Goal: Transaction & Acquisition: Purchase product/service

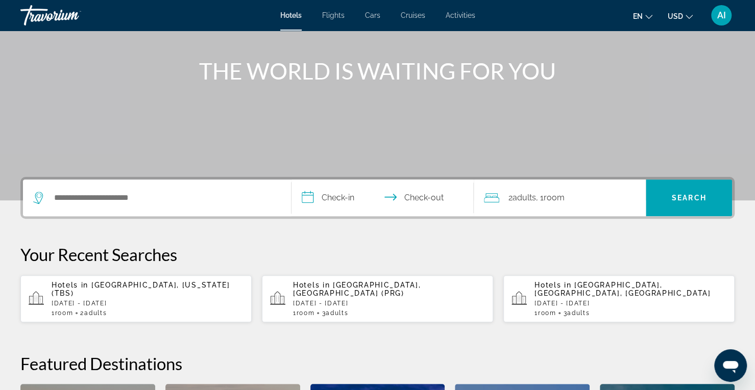
scroll to position [115, 0]
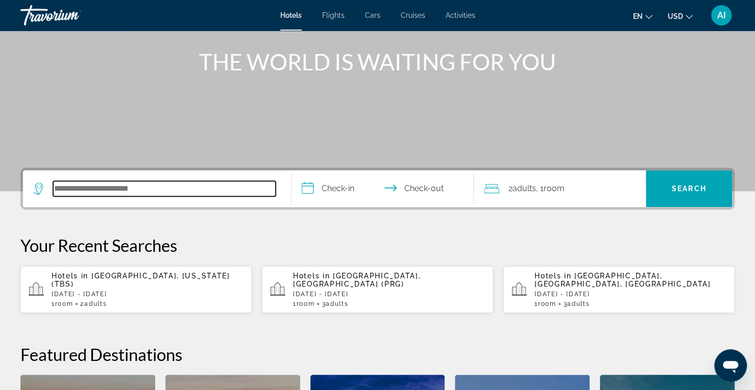
click at [104, 190] on input "Search hotel destination" at bounding box center [164, 188] width 222 height 15
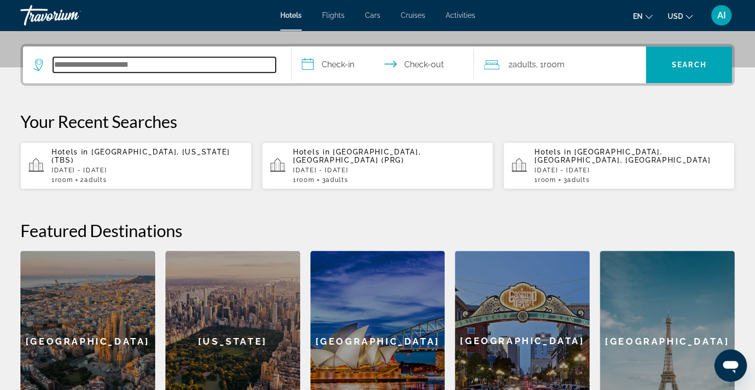
scroll to position [249, 0]
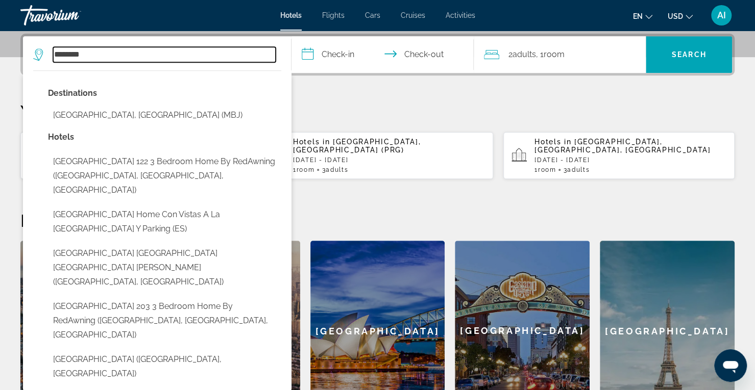
drag, startPoint x: 100, startPoint y: 57, endPoint x: 15, endPoint y: 55, distance: 85.2
click at [15, 55] on div "**********" at bounding box center [377, 228] width 755 height 388
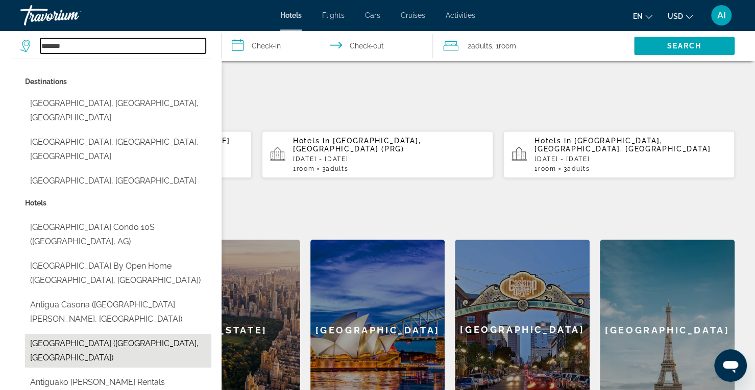
scroll to position [219, 0]
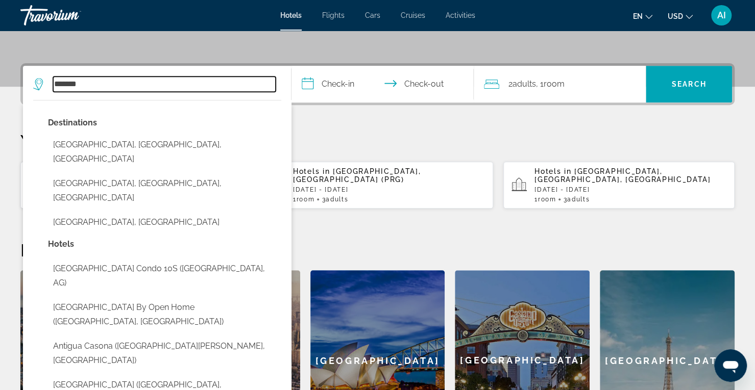
drag, startPoint x: 92, startPoint y: 86, endPoint x: 23, endPoint y: 93, distance: 69.7
click at [23, 93] on app-destination-search "******* Destinations [GEOGRAPHIC_DATA] [GEOGRAPHIC_DATA], [GEOGRAPHIC_DATA], [G…" at bounding box center [157, 84] width 268 height 37
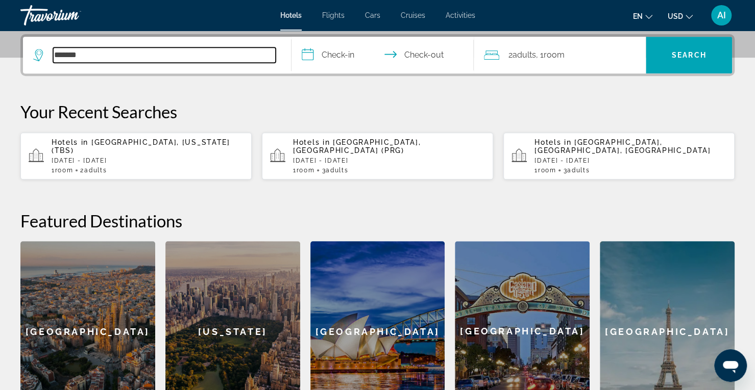
scroll to position [249, 0]
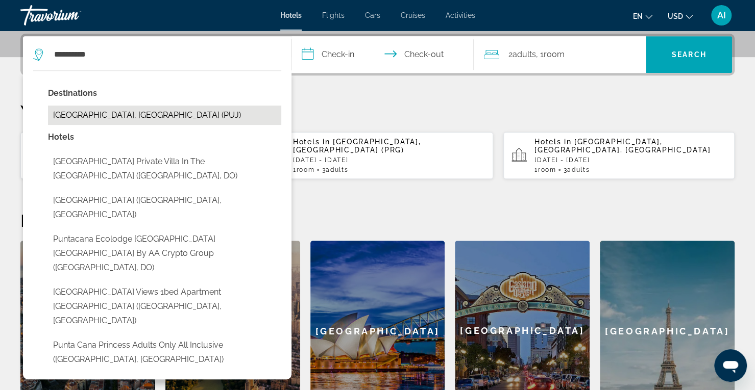
click at [134, 108] on button "[GEOGRAPHIC_DATA], [GEOGRAPHIC_DATA] (PUJ)" at bounding box center [164, 115] width 233 height 19
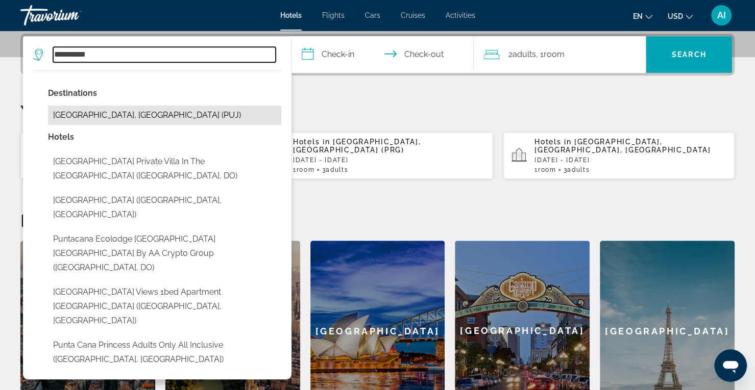
type input "**********"
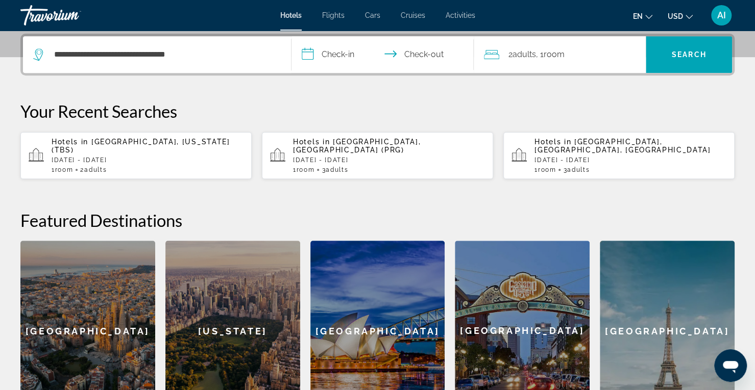
click at [338, 55] on input "**********" at bounding box center [384, 56] width 186 height 40
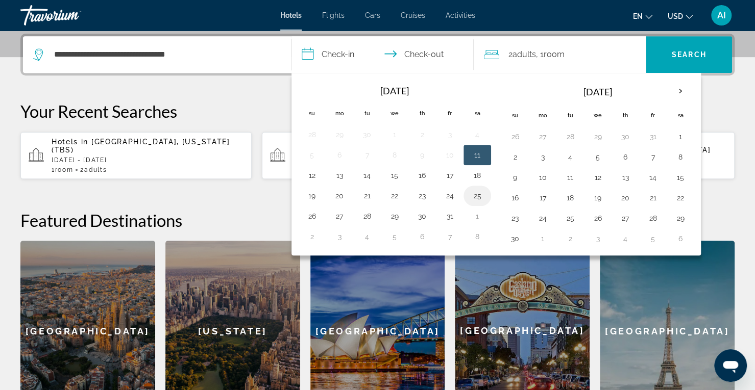
click at [477, 192] on button "25" at bounding box center [477, 196] width 16 height 14
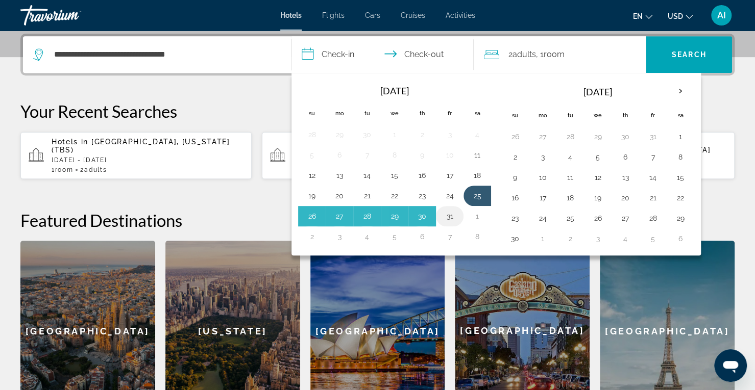
click at [453, 214] on button "31" at bounding box center [449, 216] width 16 height 14
type input "**********"
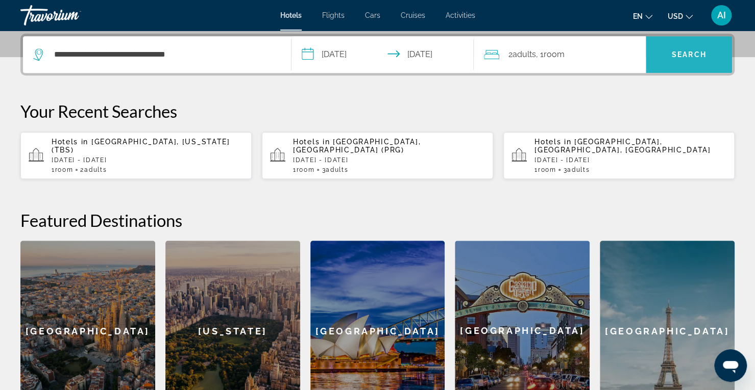
click at [692, 52] on span "Search" at bounding box center [689, 55] width 35 height 8
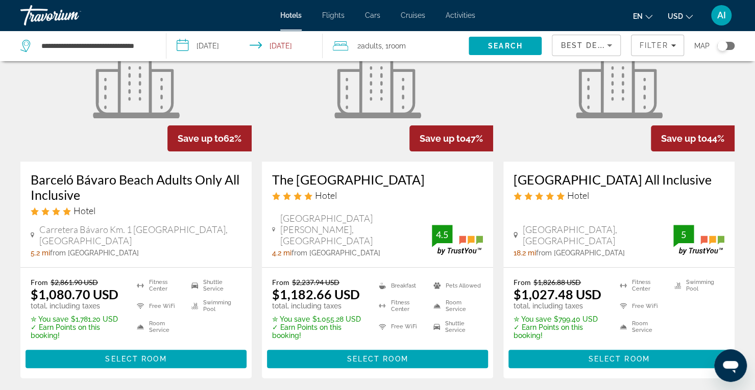
scroll to position [112, 0]
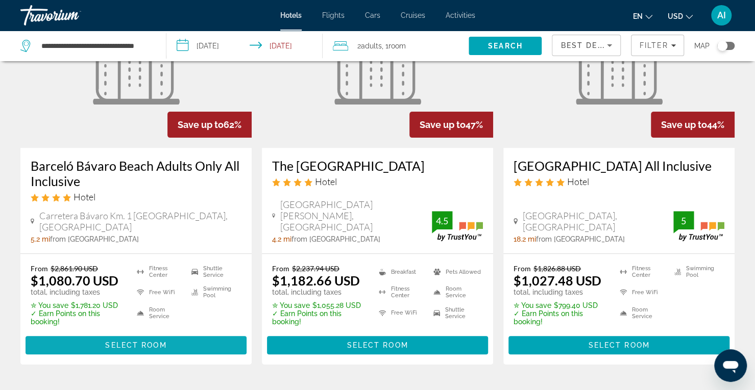
click at [135, 341] on span "Select Room" at bounding box center [135, 345] width 61 height 8
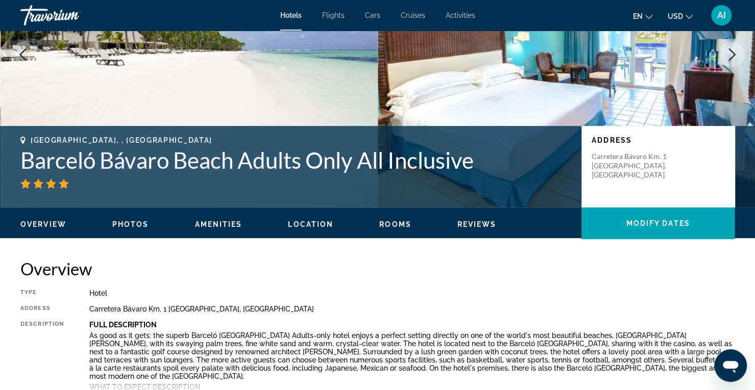
scroll to position [132, 0]
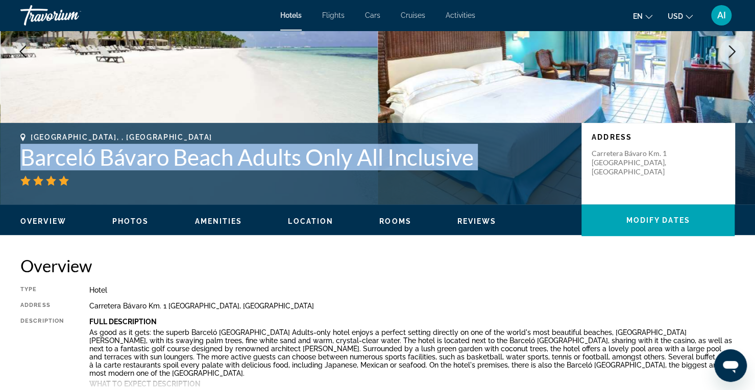
drag, startPoint x: 13, startPoint y: 156, endPoint x: 475, endPoint y: 170, distance: 462.6
click at [475, 170] on div "[GEOGRAPHIC_DATA], , [GEOGRAPHIC_DATA] Barceló [GEOGRAPHIC_DATA] Adults Only Al…" at bounding box center [377, 163] width 755 height 61
copy div "Barceló Bávaro Beach Adults Only All Inclusive"
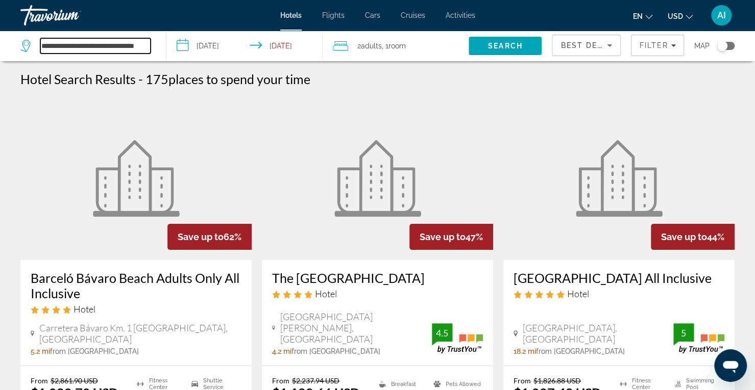
click at [56, 45] on input "**********" at bounding box center [95, 45] width 110 height 15
drag, startPoint x: 42, startPoint y: 46, endPoint x: 245, endPoint y: 48, distance: 203.1
click at [245, 48] on div "**********" at bounding box center [377, 46] width 755 height 31
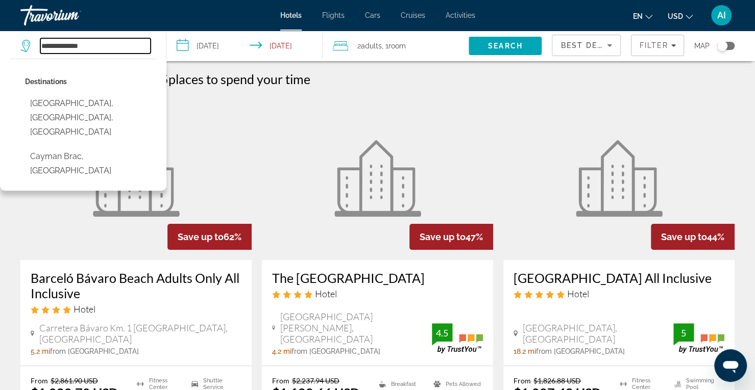
drag, startPoint x: 102, startPoint y: 42, endPoint x: 23, endPoint y: 40, distance: 78.1
click at [23, 40] on div "**********" at bounding box center [85, 45] width 130 height 15
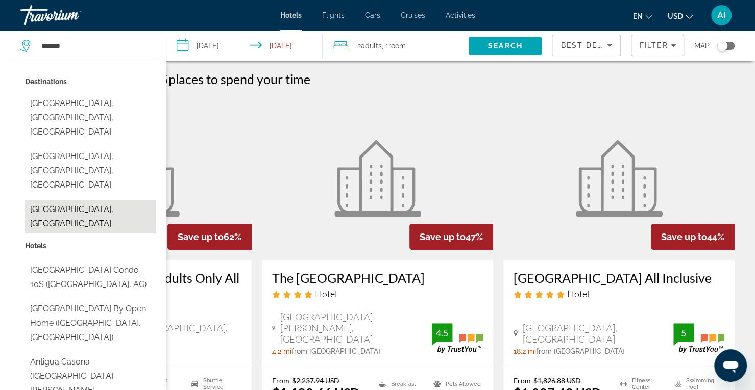
click at [89, 200] on button "[GEOGRAPHIC_DATA], [GEOGRAPHIC_DATA]" at bounding box center [90, 217] width 131 height 34
type input "**********"
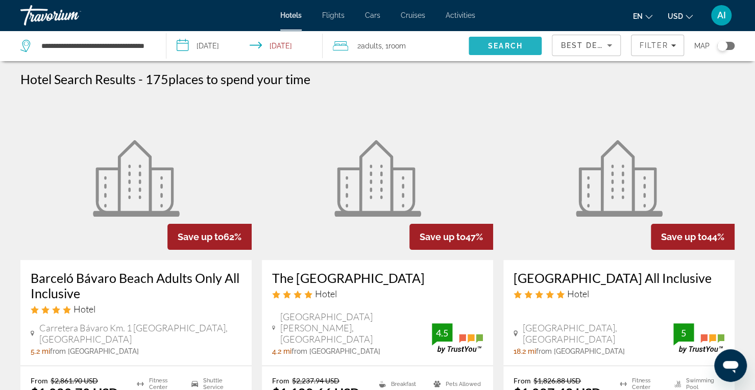
click at [499, 45] on span "Search" at bounding box center [505, 46] width 35 height 8
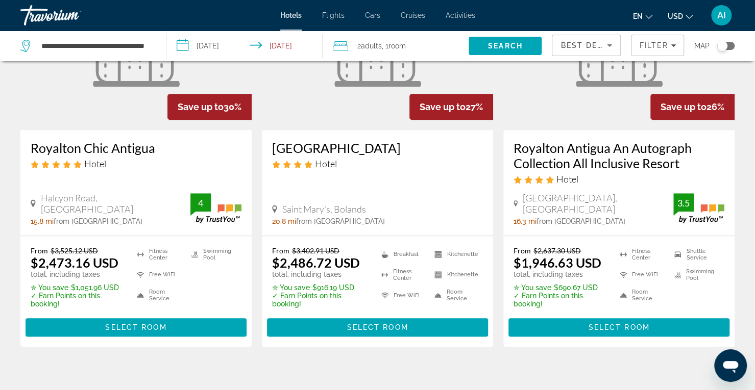
scroll to position [523, 0]
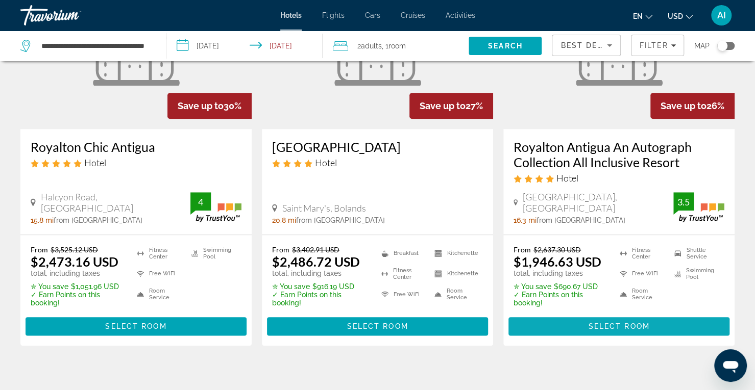
click at [652, 323] on span "Main content" at bounding box center [618, 326] width 221 height 24
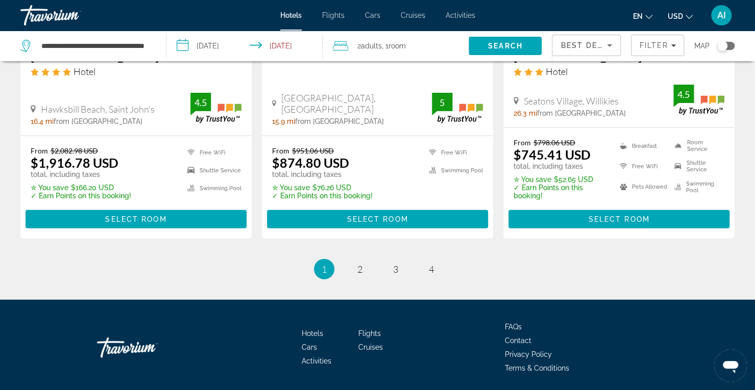
scroll to position [1431, 0]
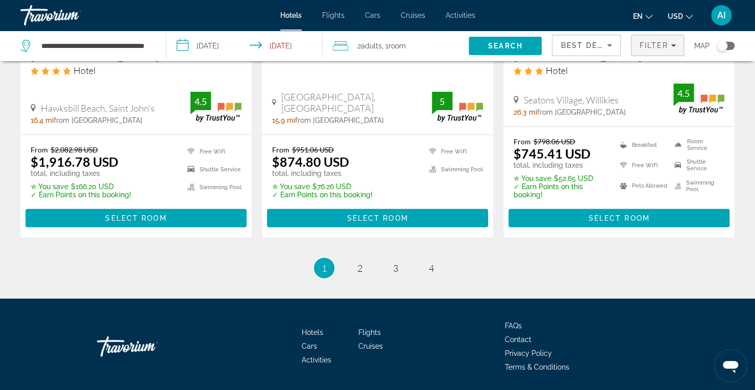
click at [646, 47] on span "Filter" at bounding box center [653, 45] width 29 height 8
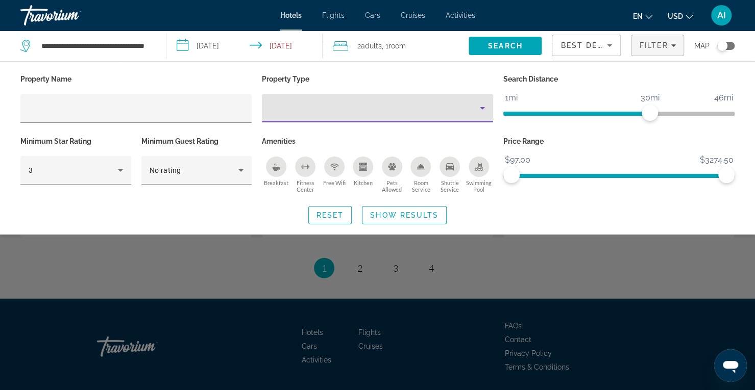
click at [475, 111] on div "Property type" at bounding box center [375, 108] width 210 height 12
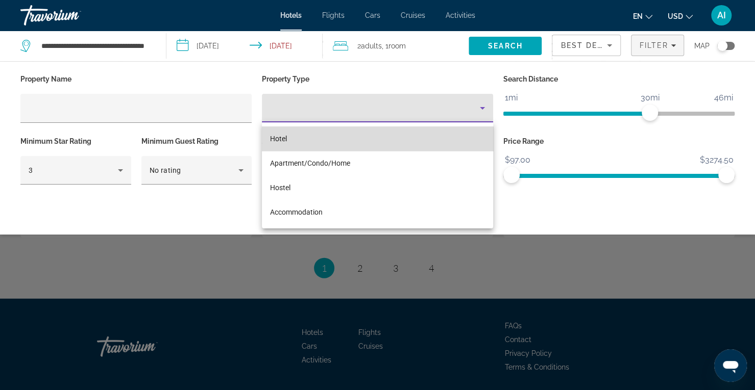
click at [387, 141] on mat-option "Hotel" at bounding box center [377, 139] width 231 height 24
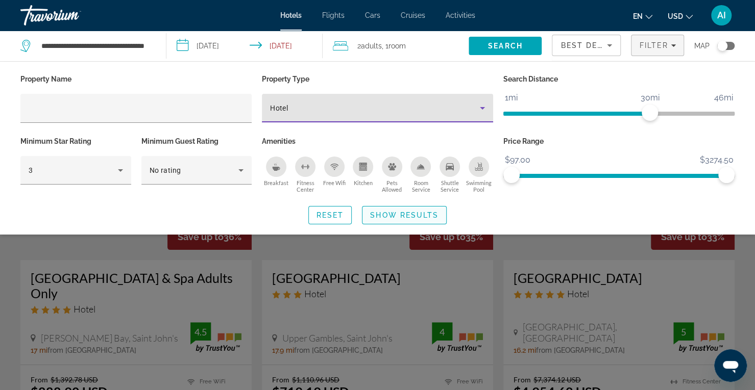
click at [413, 207] on span "Search widget" at bounding box center [404, 215] width 84 height 24
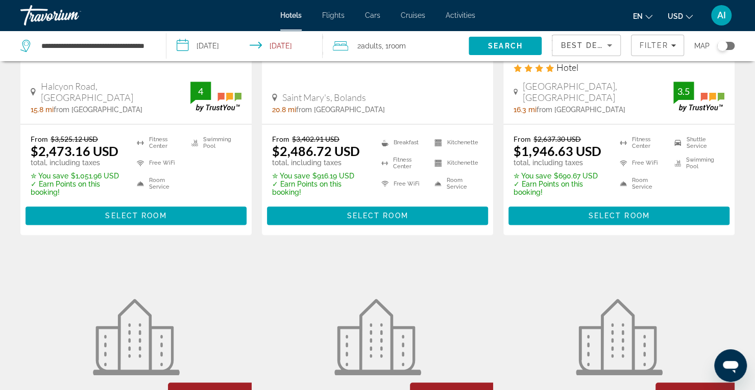
scroll to position [628, 0]
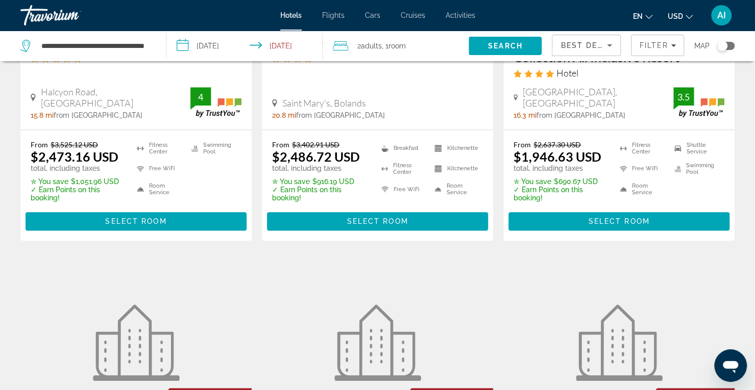
click at [153, 45] on div "**********" at bounding box center [87, 46] width 135 height 31
click at [151, 47] on div "**********" at bounding box center [87, 46] width 135 height 31
click at [145, 46] on input "**********" at bounding box center [95, 45] width 110 height 15
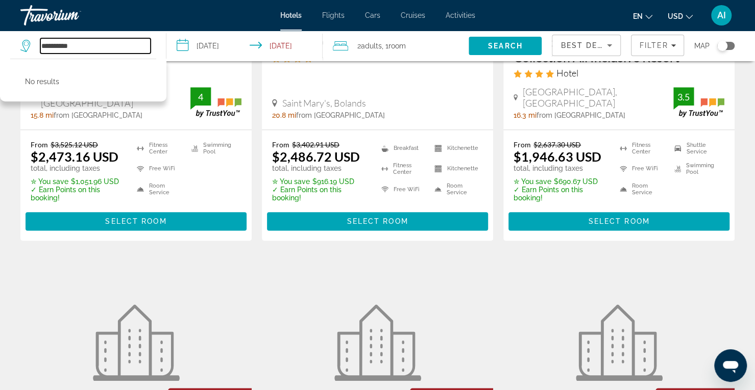
drag, startPoint x: 89, startPoint y: 43, endPoint x: 6, endPoint y: 50, distance: 83.4
click at [6, 50] on app-destination-search "**********" at bounding box center [83, 46] width 166 height 31
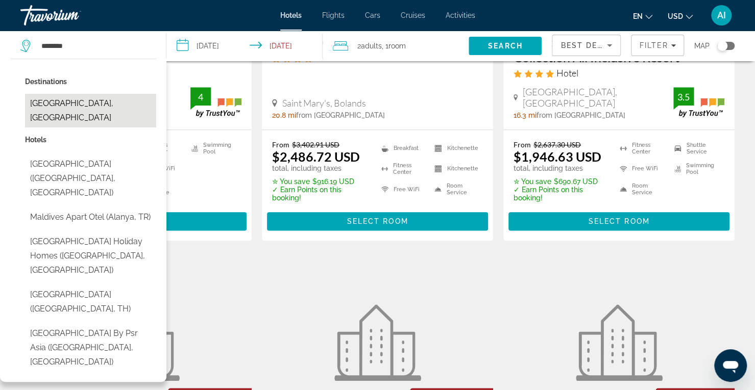
click at [97, 102] on button "[GEOGRAPHIC_DATA], [GEOGRAPHIC_DATA]" at bounding box center [90, 111] width 131 height 34
type input "**********"
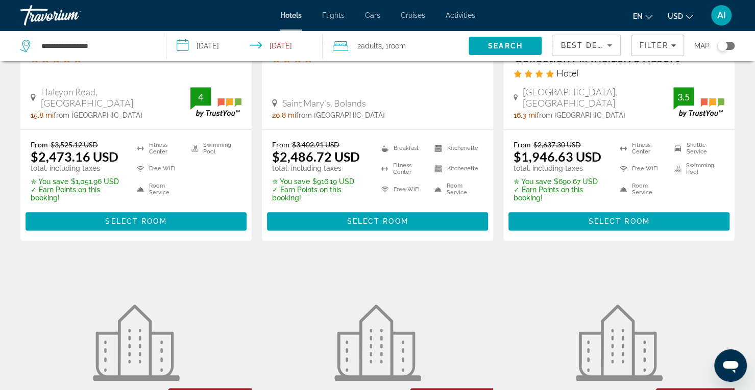
click at [270, 45] on input "**********" at bounding box center [246, 48] width 160 height 34
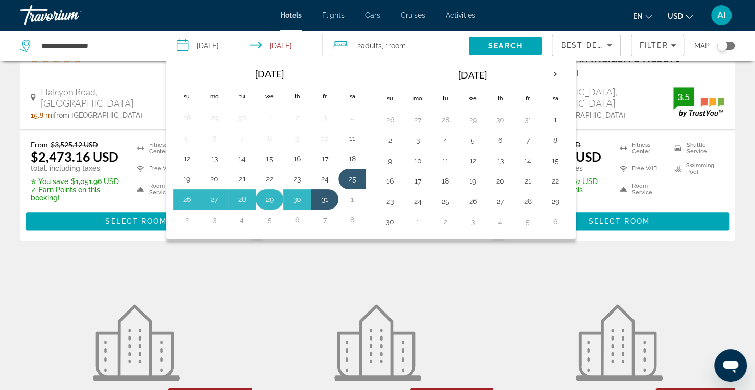
click at [269, 196] on button "29" at bounding box center [269, 199] width 16 height 14
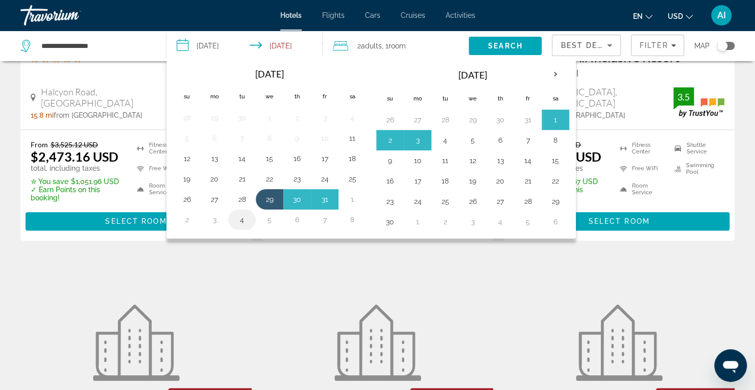
click at [241, 217] on button "4" at bounding box center [242, 220] width 16 height 14
type input "**********"
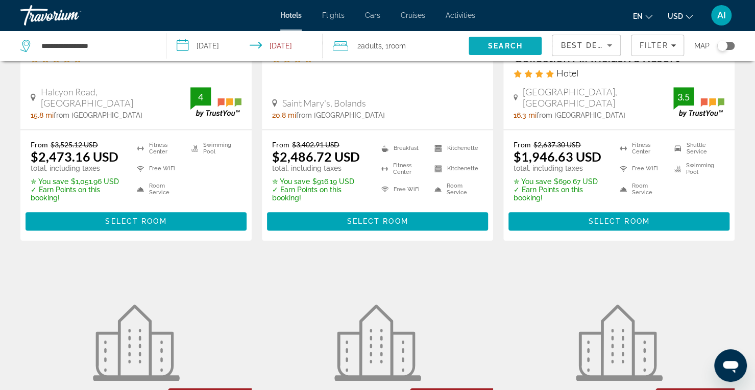
click at [511, 47] on span "Search" at bounding box center [505, 46] width 35 height 8
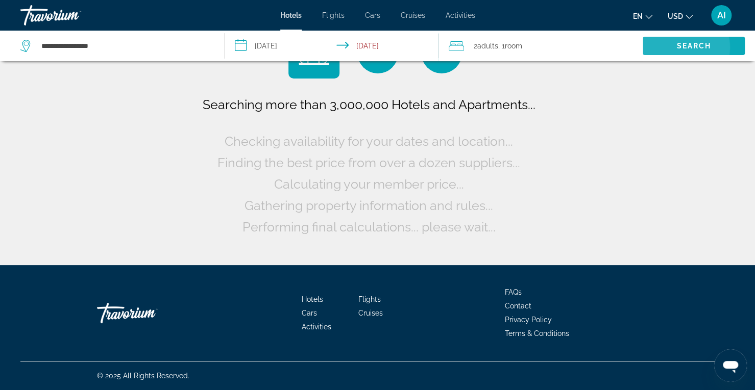
scroll to position [0, 0]
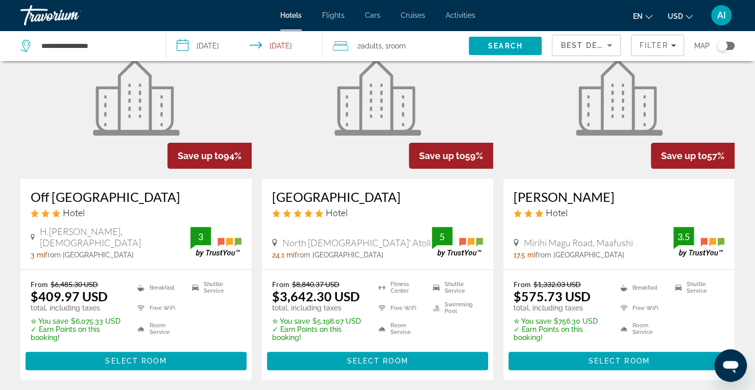
scroll to position [83, 0]
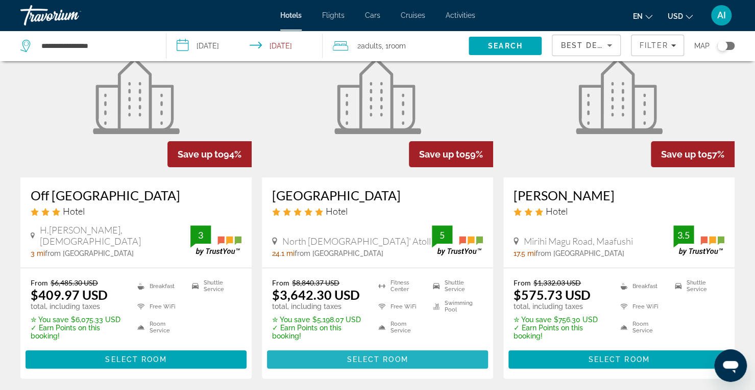
click at [406, 360] on span "Select Room" at bounding box center [376, 360] width 61 height 8
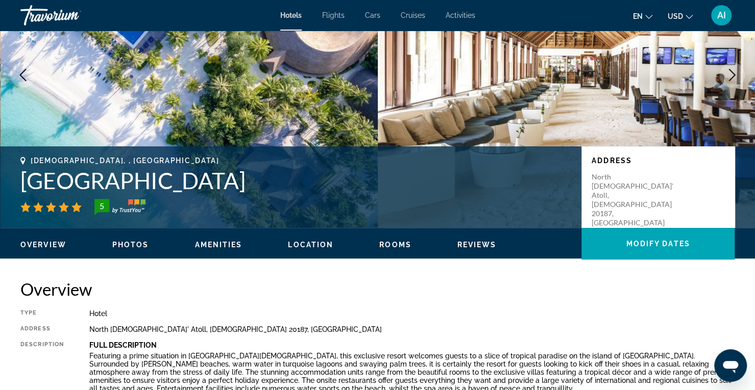
scroll to position [128, 0]
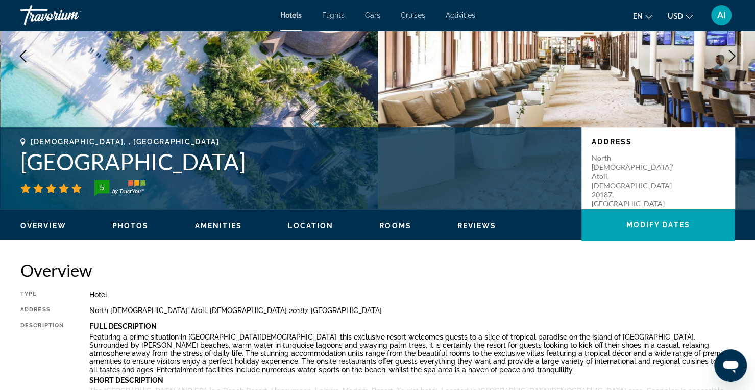
drag, startPoint x: 18, startPoint y: 165, endPoint x: 325, endPoint y: 170, distance: 306.7
click at [325, 170] on div "[DEMOGRAPHIC_DATA], , [GEOGRAPHIC_DATA] [GEOGRAPHIC_DATA] 5 Address [GEOGRAPHIC…" at bounding box center [377, 168] width 755 height 61
copy h1 "[GEOGRAPHIC_DATA]"
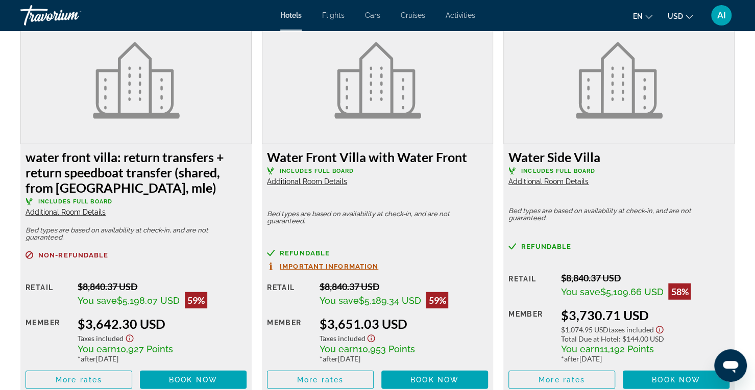
scroll to position [1493, 0]
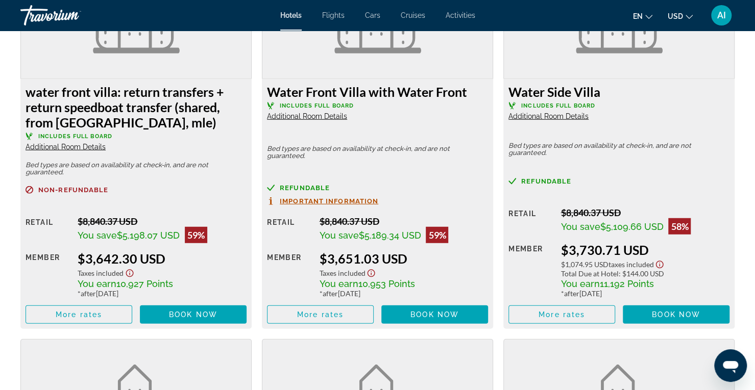
click at [69, 144] on span "Additional Room Details" at bounding box center [66, 147] width 80 height 8
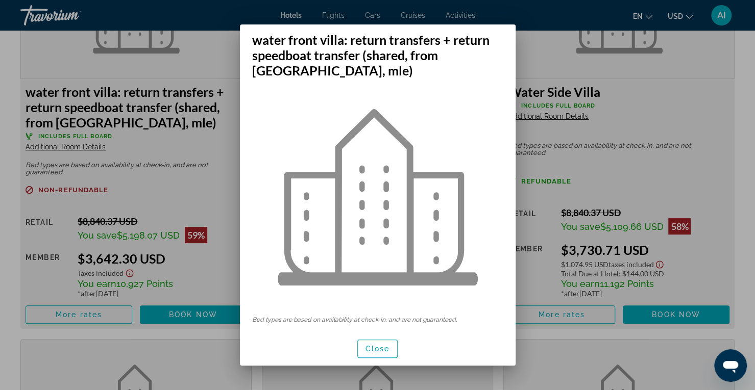
scroll to position [0, 0]
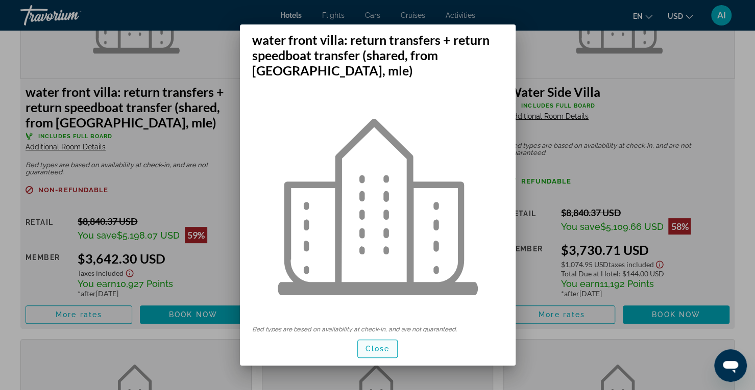
click at [377, 350] on span "Close" at bounding box center [377, 349] width 24 height 8
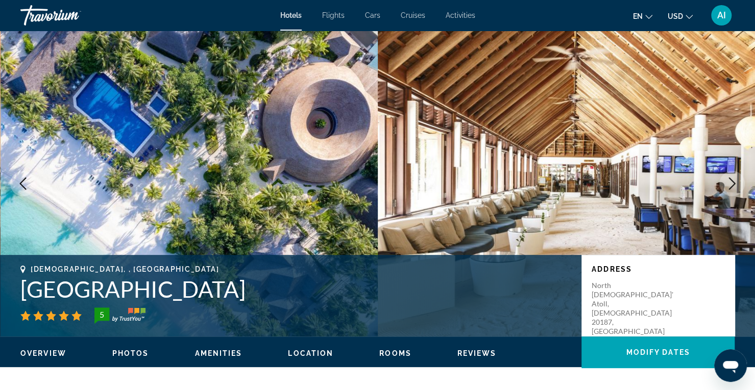
scroll to position [1493, 0]
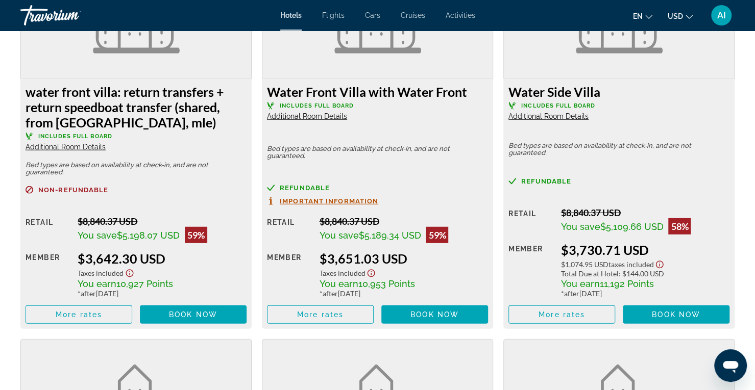
click at [80, 144] on span "Additional Room Details" at bounding box center [66, 147] width 80 height 8
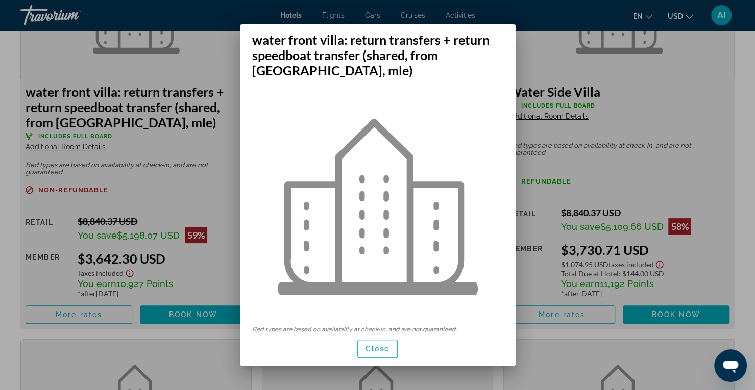
scroll to position [0, 0]
click at [391, 352] on span "button" at bounding box center [378, 349] width 40 height 24
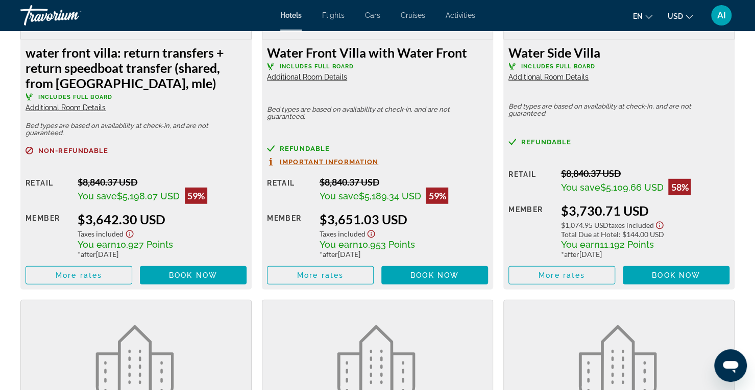
scroll to position [1532, 0]
click at [194, 270] on span "Main content" at bounding box center [193, 276] width 107 height 24
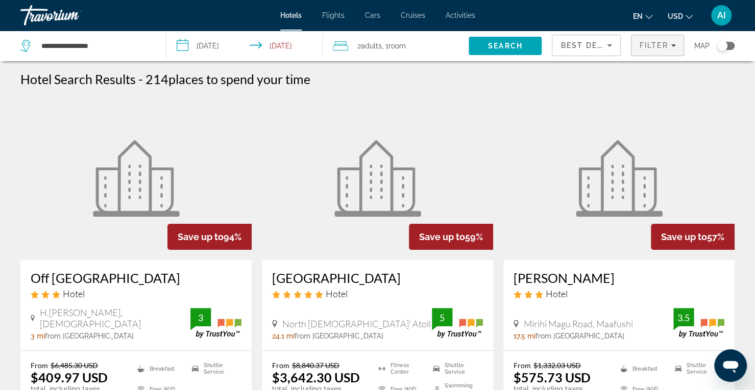
click at [649, 41] on span "Filter" at bounding box center [653, 45] width 29 height 8
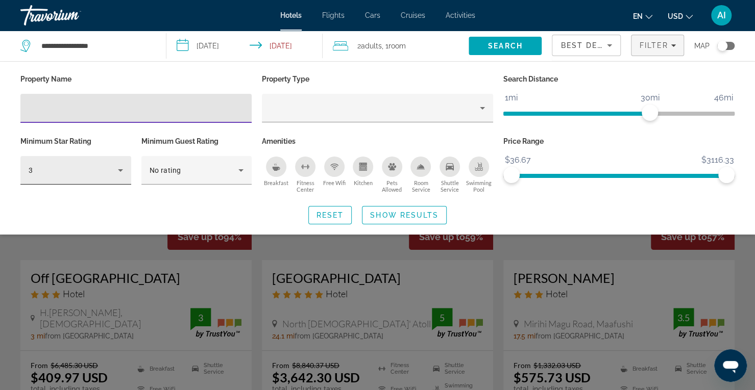
click at [89, 177] on div "3" at bounding box center [76, 170] width 94 height 29
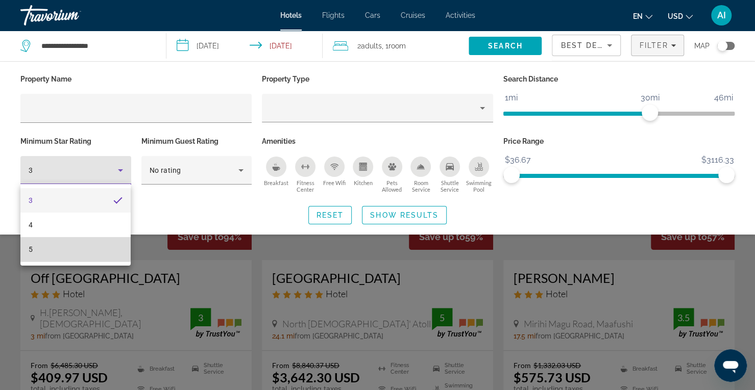
click at [71, 248] on mat-option "5" at bounding box center [75, 249] width 110 height 24
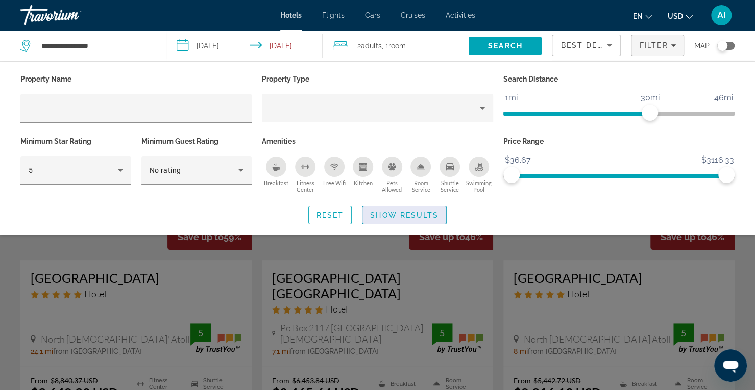
click at [418, 213] on span "Show Results" at bounding box center [404, 215] width 68 height 8
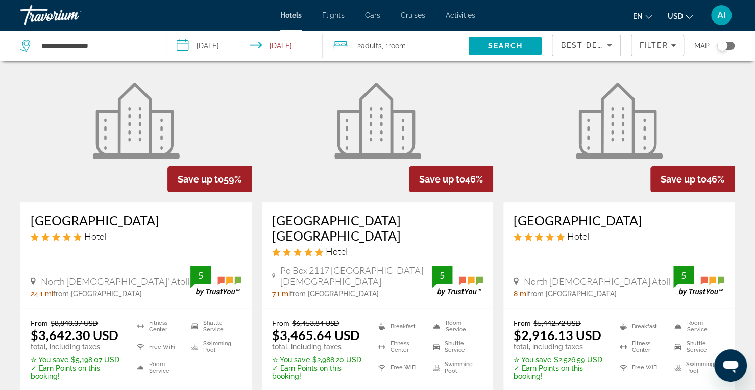
scroll to position [80, 0]
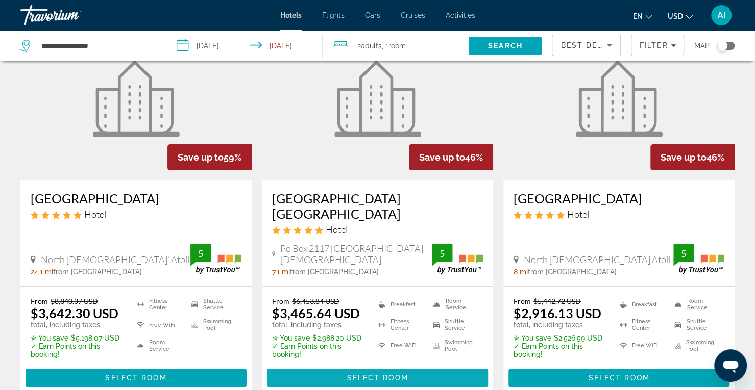
click at [395, 374] on span "Select Room" at bounding box center [376, 378] width 61 height 8
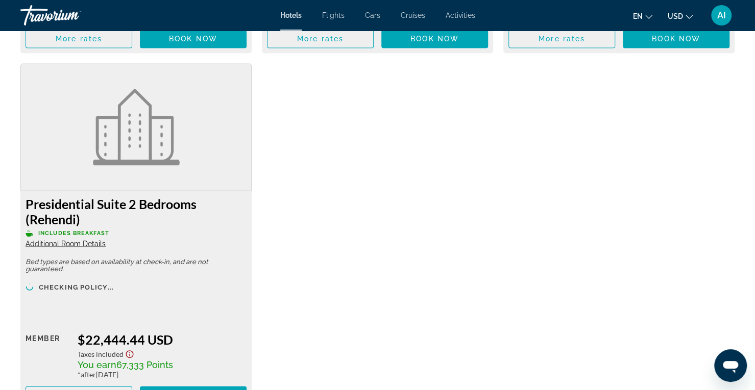
scroll to position [5612, 0]
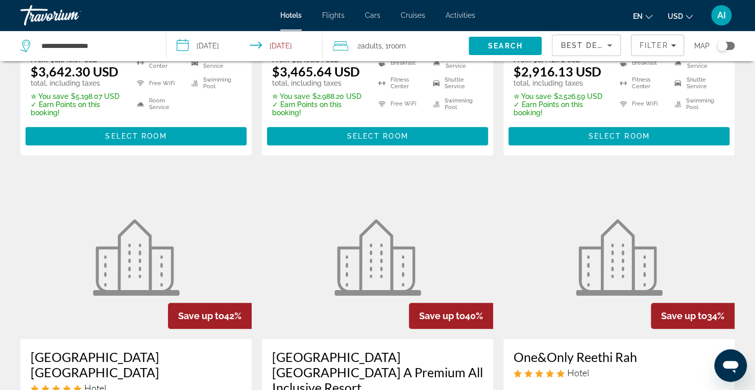
scroll to position [482, 0]
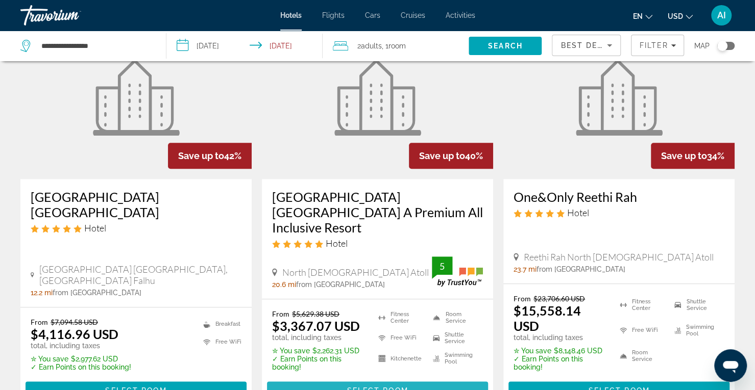
click at [385, 387] on span "Select Room" at bounding box center [376, 391] width 61 height 8
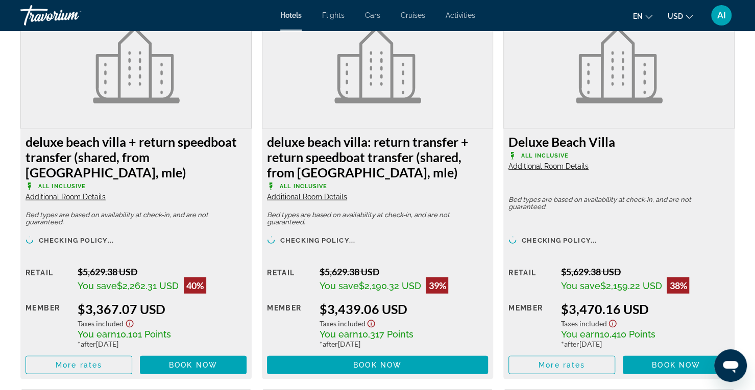
scroll to position [1443, 0]
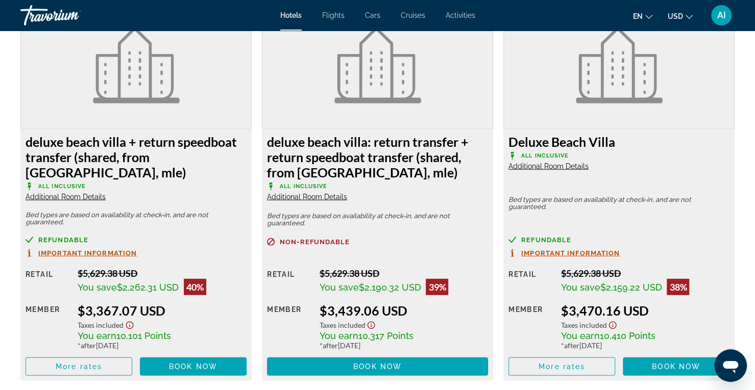
click at [85, 253] on span "Important Information" at bounding box center [87, 253] width 98 height 7
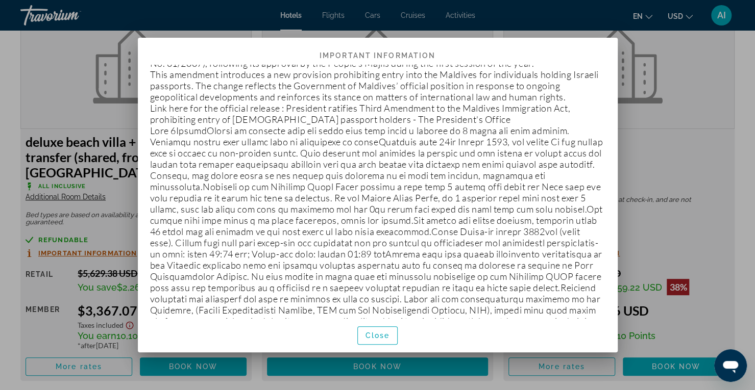
scroll to position [141, 0]
click at [375, 335] on span "Close" at bounding box center [377, 336] width 24 height 8
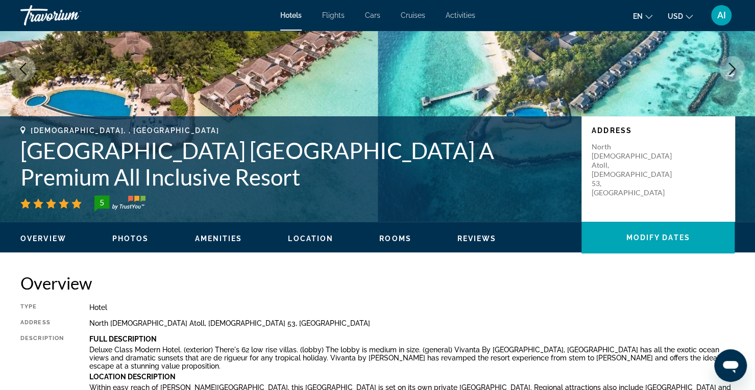
scroll to position [114, 0]
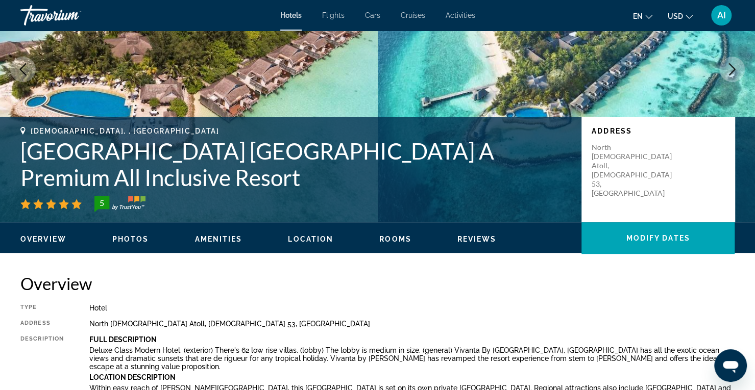
drag, startPoint x: 151, startPoint y: 173, endPoint x: 19, endPoint y: 154, distance: 133.1
click at [19, 154] on div "[DEMOGRAPHIC_DATA], , [GEOGRAPHIC_DATA] [GEOGRAPHIC_DATA] [GEOGRAPHIC_DATA] A P…" at bounding box center [377, 169] width 755 height 85
copy h1 "[GEOGRAPHIC_DATA] [GEOGRAPHIC_DATA] A Premium All Inclusive Resort"
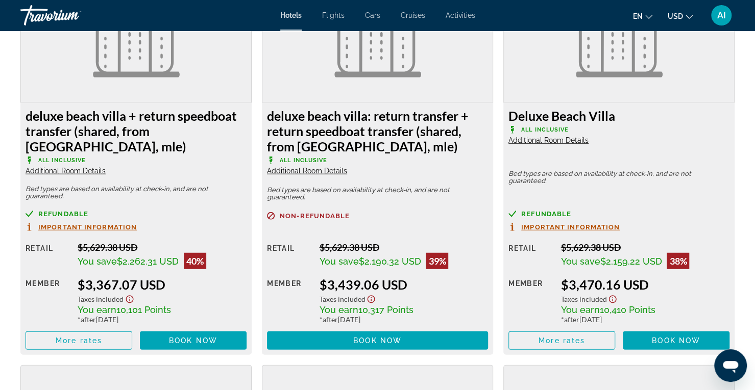
scroll to position [1468, 0]
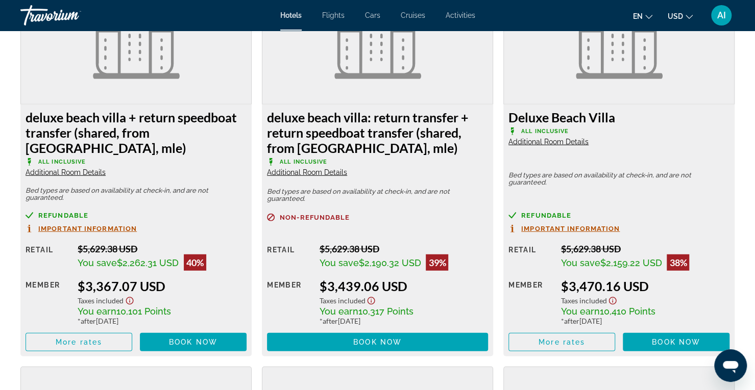
click at [52, 172] on span "Additional Room Details" at bounding box center [66, 172] width 80 height 8
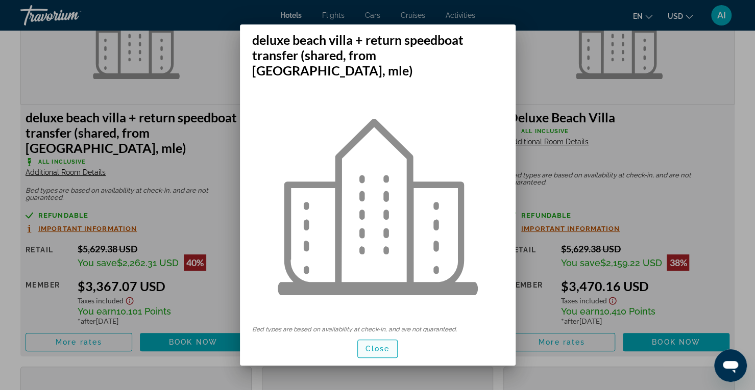
click at [378, 355] on span "button" at bounding box center [378, 349] width 40 height 24
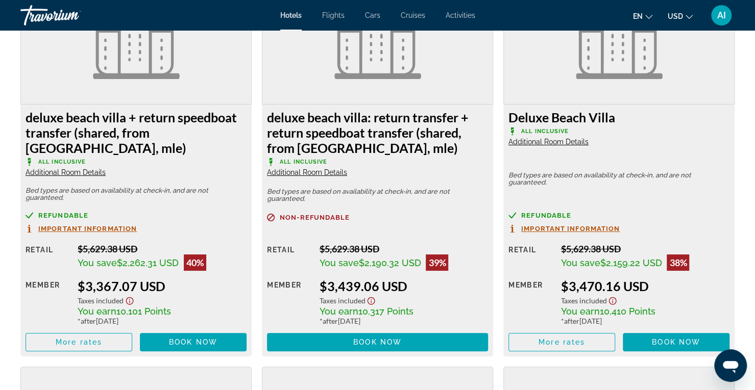
scroll to position [1468, 0]
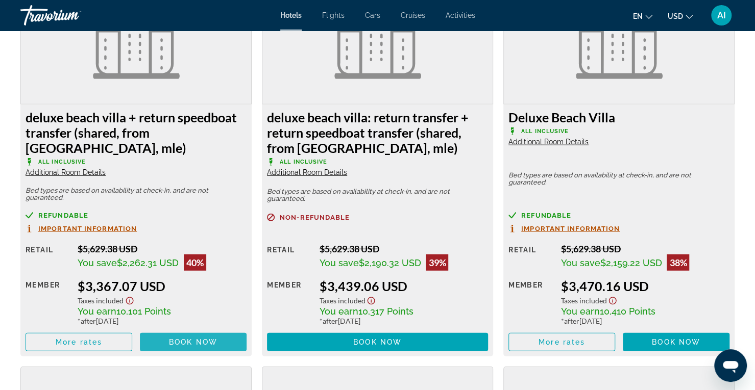
click at [220, 340] on span "Main content" at bounding box center [193, 342] width 107 height 24
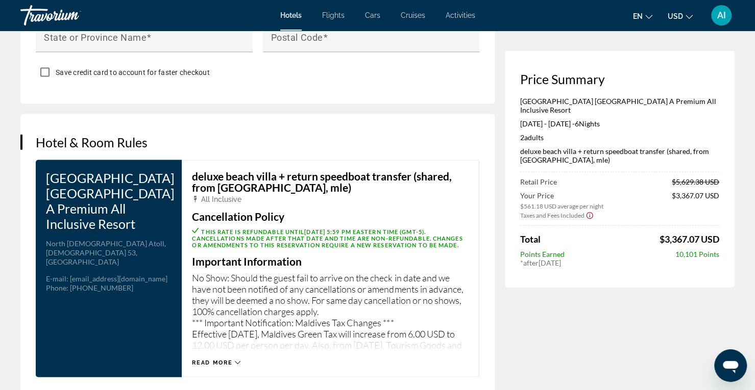
scroll to position [1232, 0]
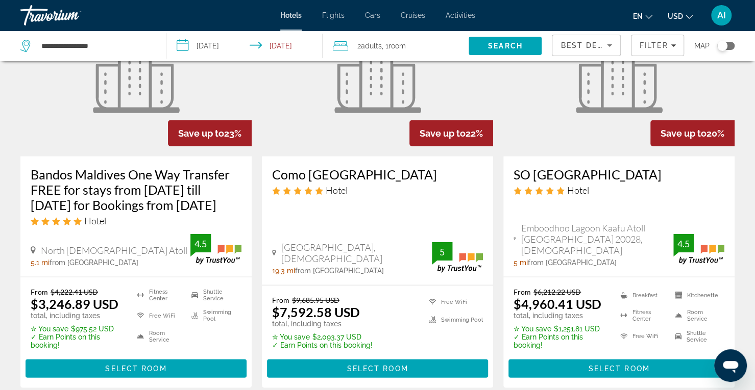
scroll to position [1471, 0]
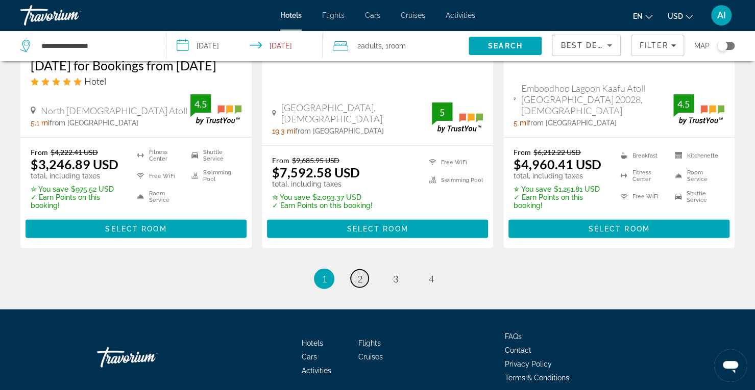
click at [357, 274] on span "2" at bounding box center [359, 279] width 5 height 11
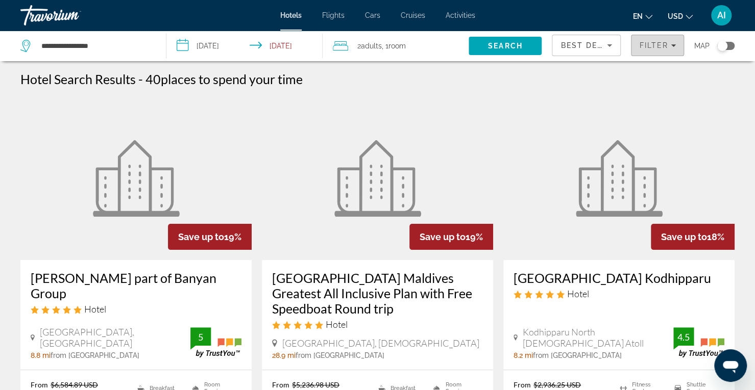
click at [658, 45] on span "Filter" at bounding box center [653, 45] width 29 height 8
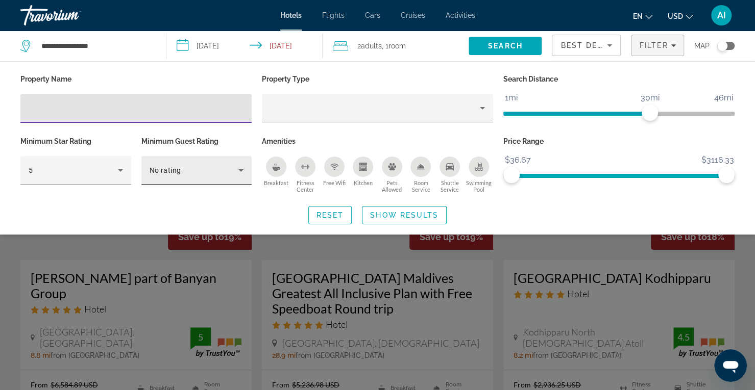
click at [217, 164] on div "No rating" at bounding box center [194, 170] width 89 height 12
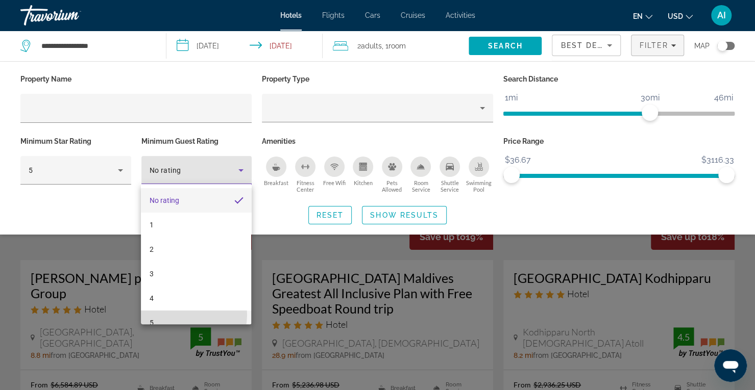
click at [182, 315] on mat-option "5" at bounding box center [196, 323] width 110 height 24
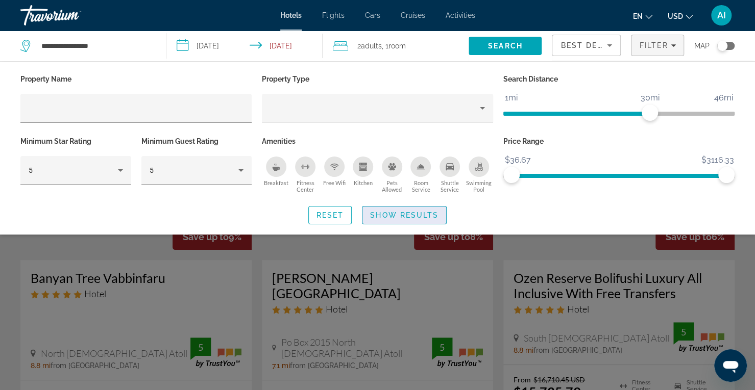
click at [414, 212] on span "Show Results" at bounding box center [404, 215] width 68 height 8
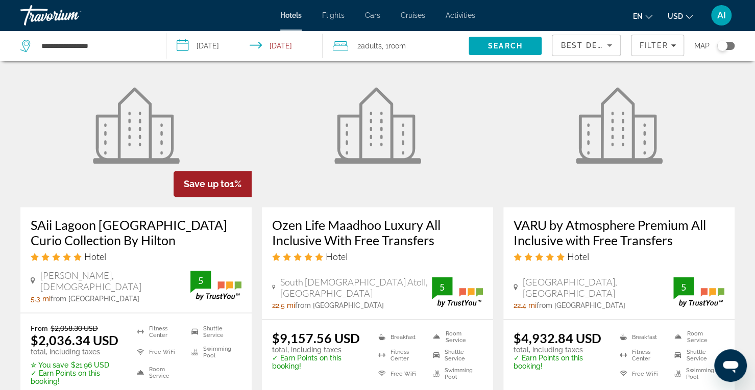
scroll to position [884, 0]
